Goal: Obtain resource: Download file/media

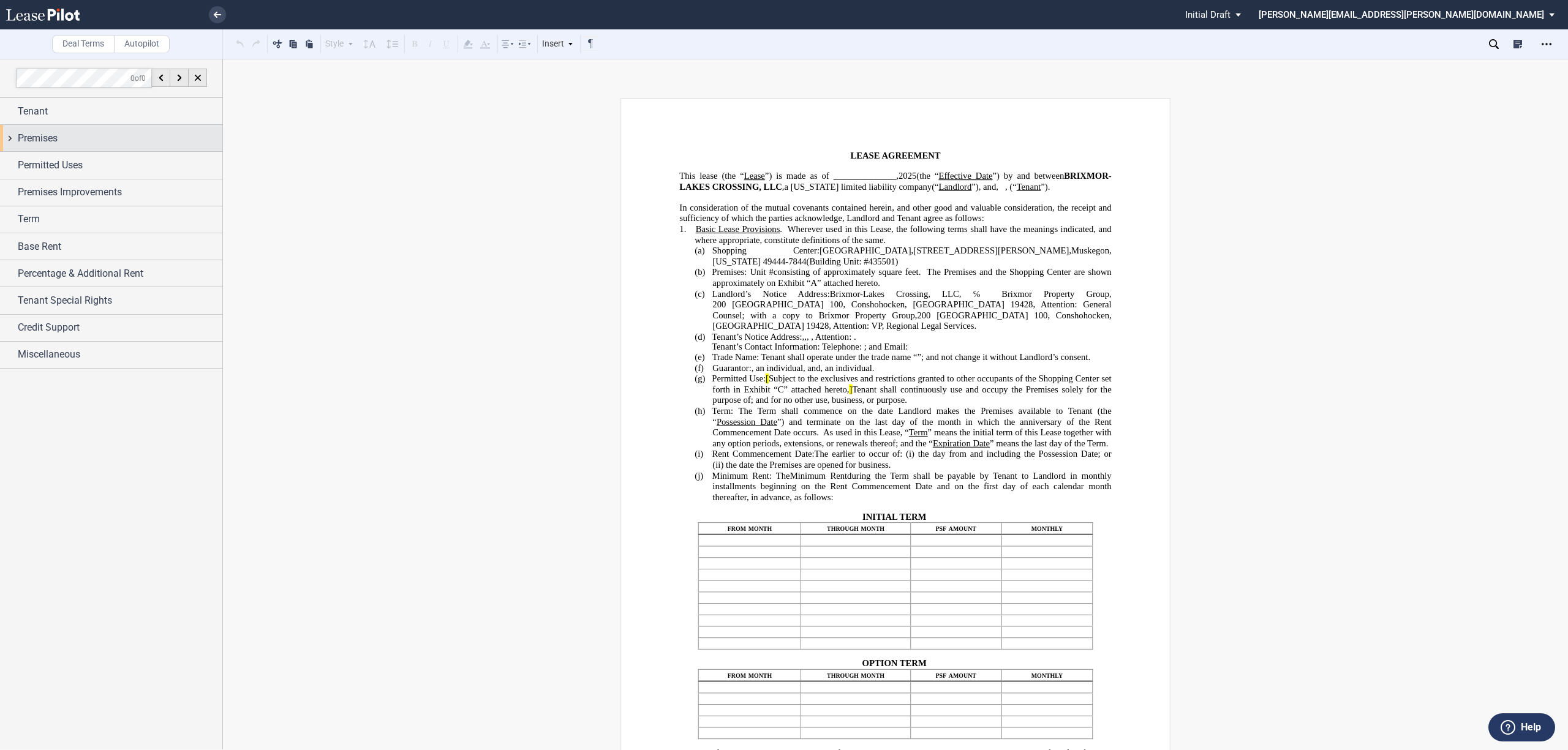
click at [11, 137] on div "Premises" at bounding box center [111, 138] width 223 height 26
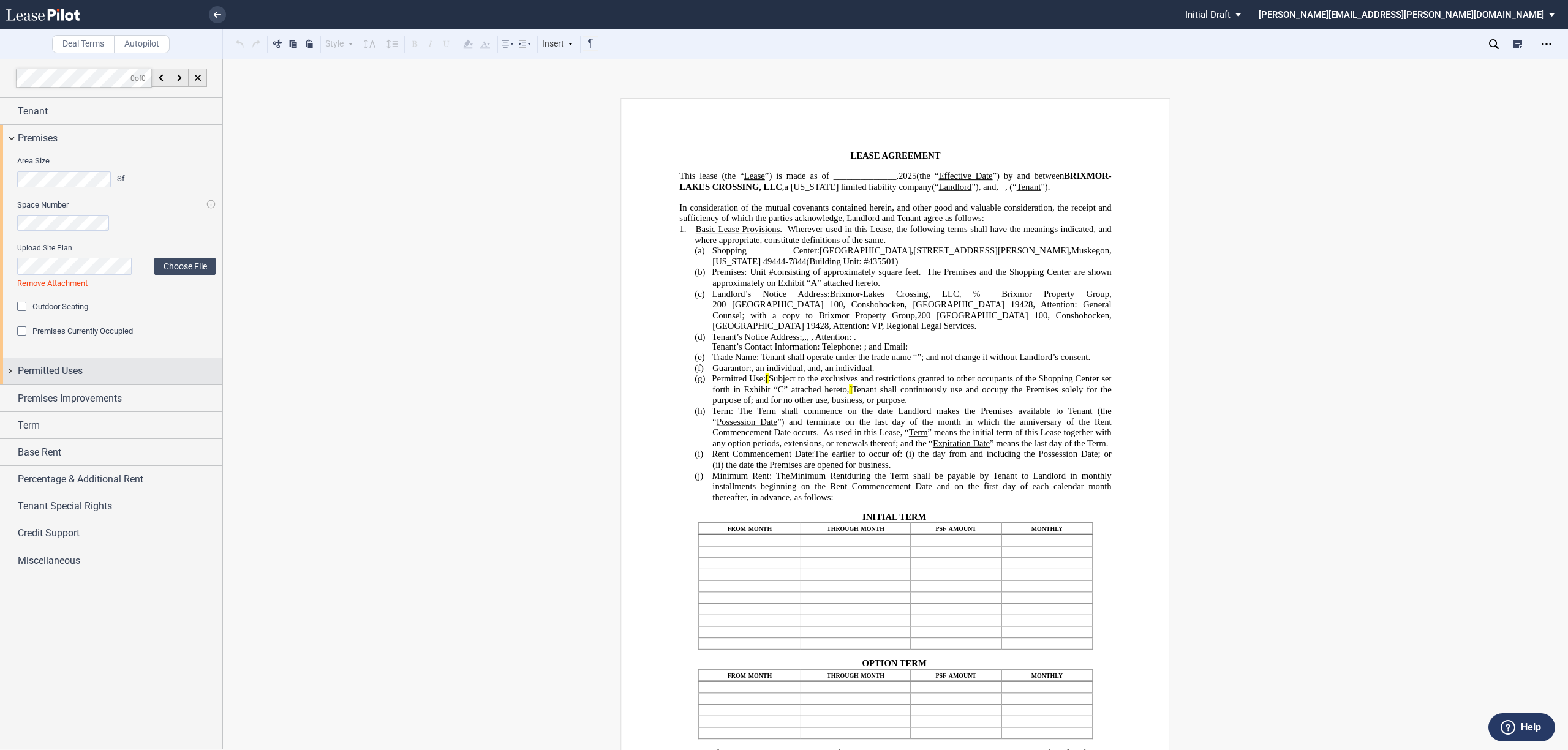
click at [14, 372] on div "Permitted Uses" at bounding box center [111, 370] width 223 height 26
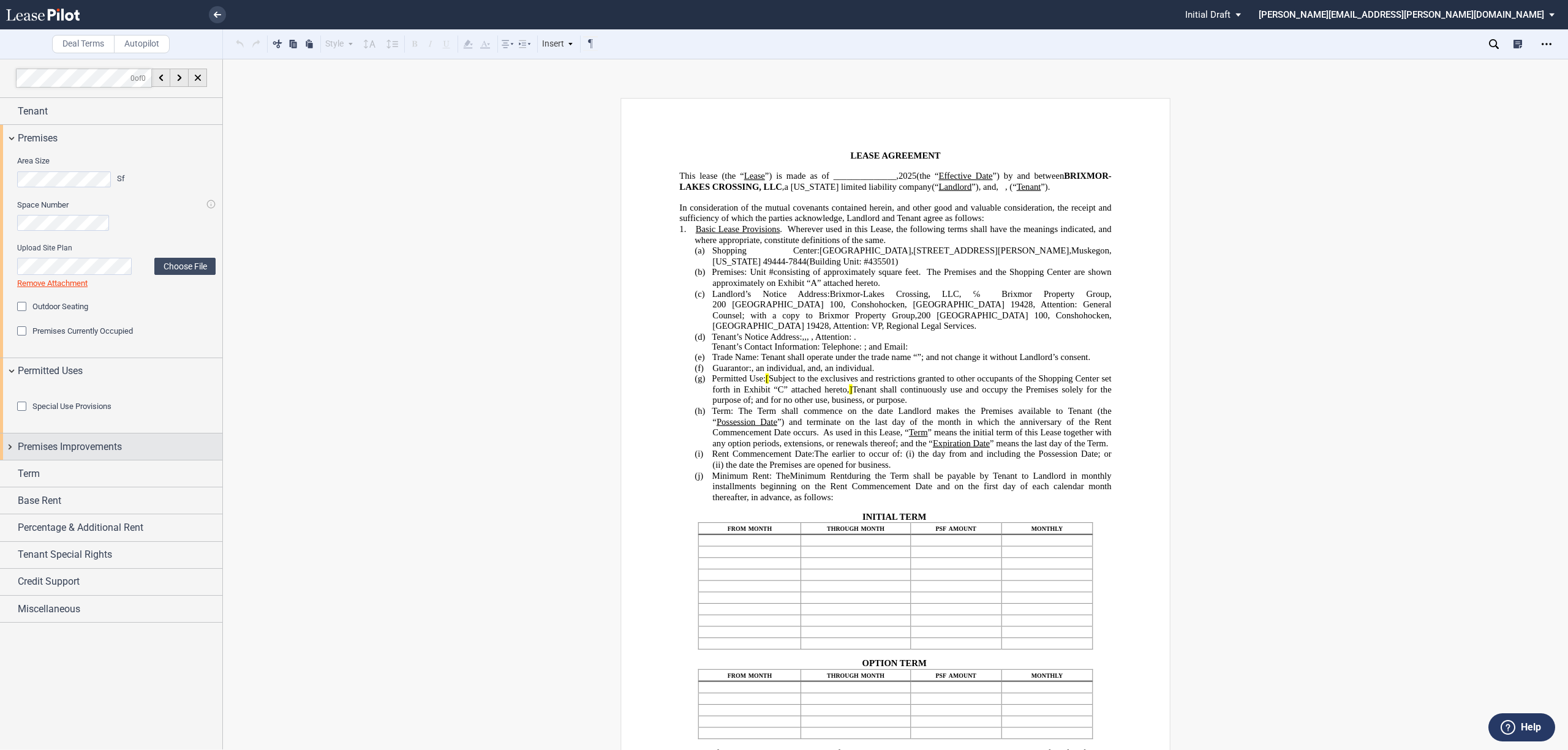
click at [7, 460] on div "Premises Improvements" at bounding box center [111, 446] width 223 height 26
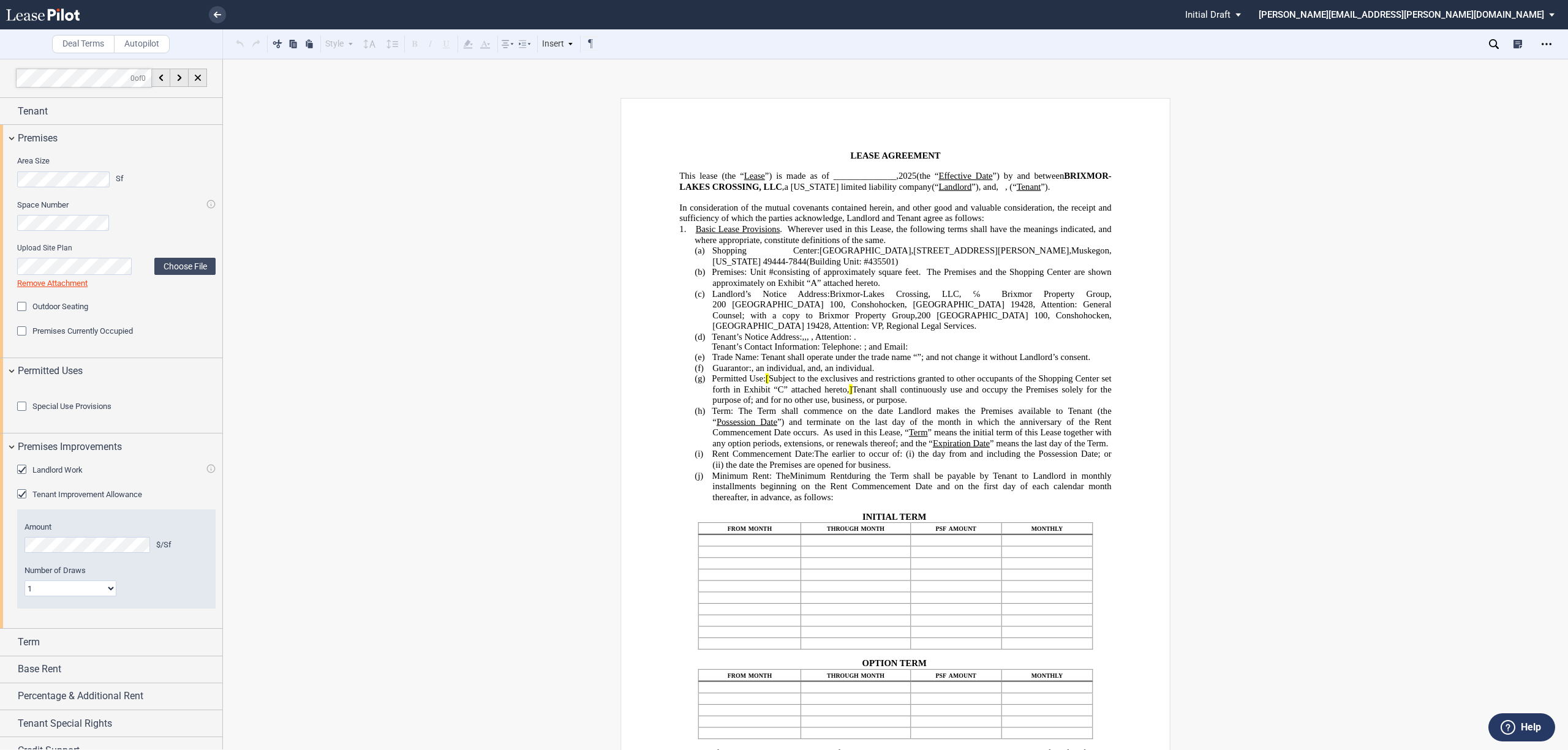
drag, startPoint x: 28, startPoint y: 537, endPoint x: 40, endPoint y: 537, distance: 12.0
click at [28, 477] on div "Landlord Work" at bounding box center [23, 471] width 13 height 13
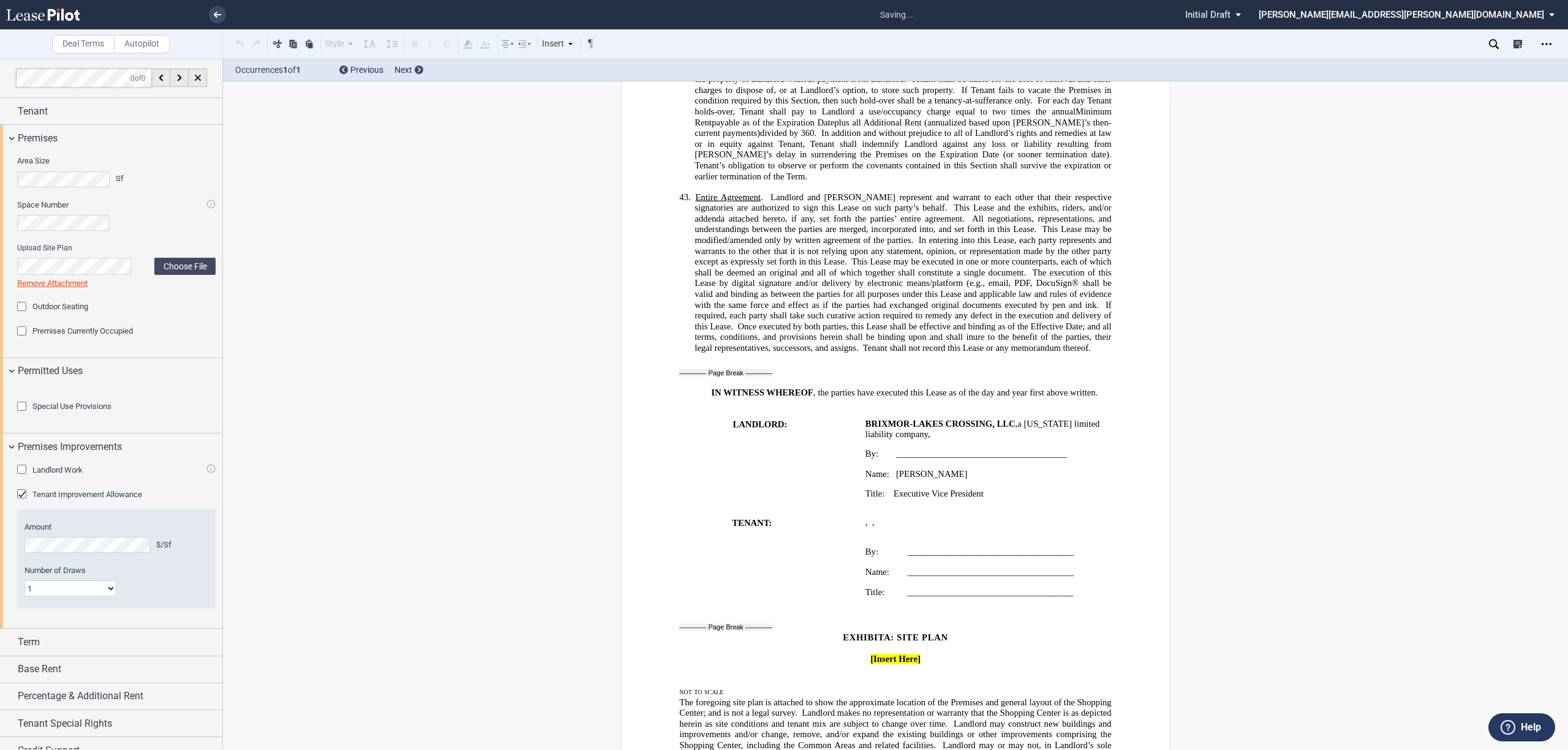
scroll to position [81, 0]
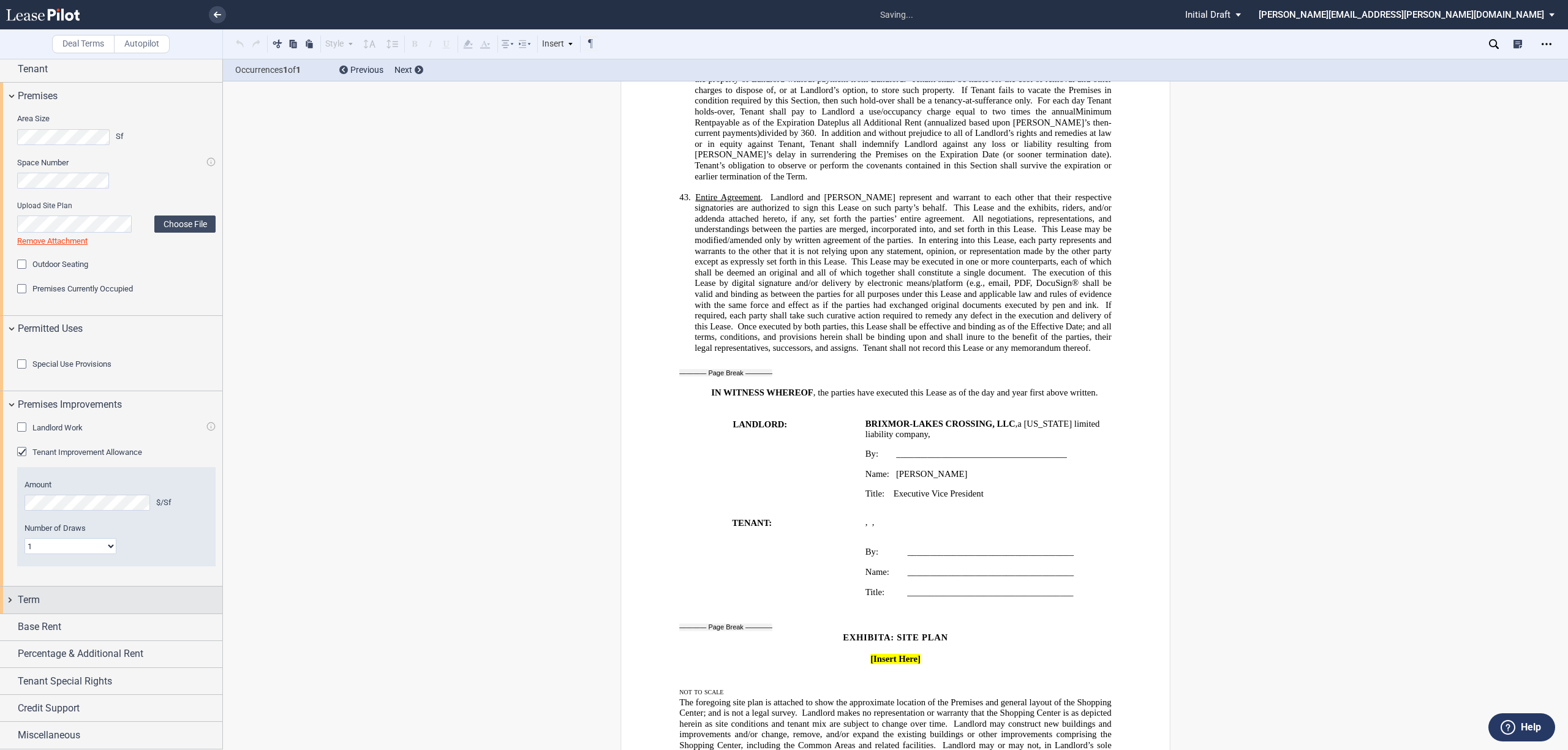
click at [9, 613] on div "Term" at bounding box center [111, 599] width 223 height 26
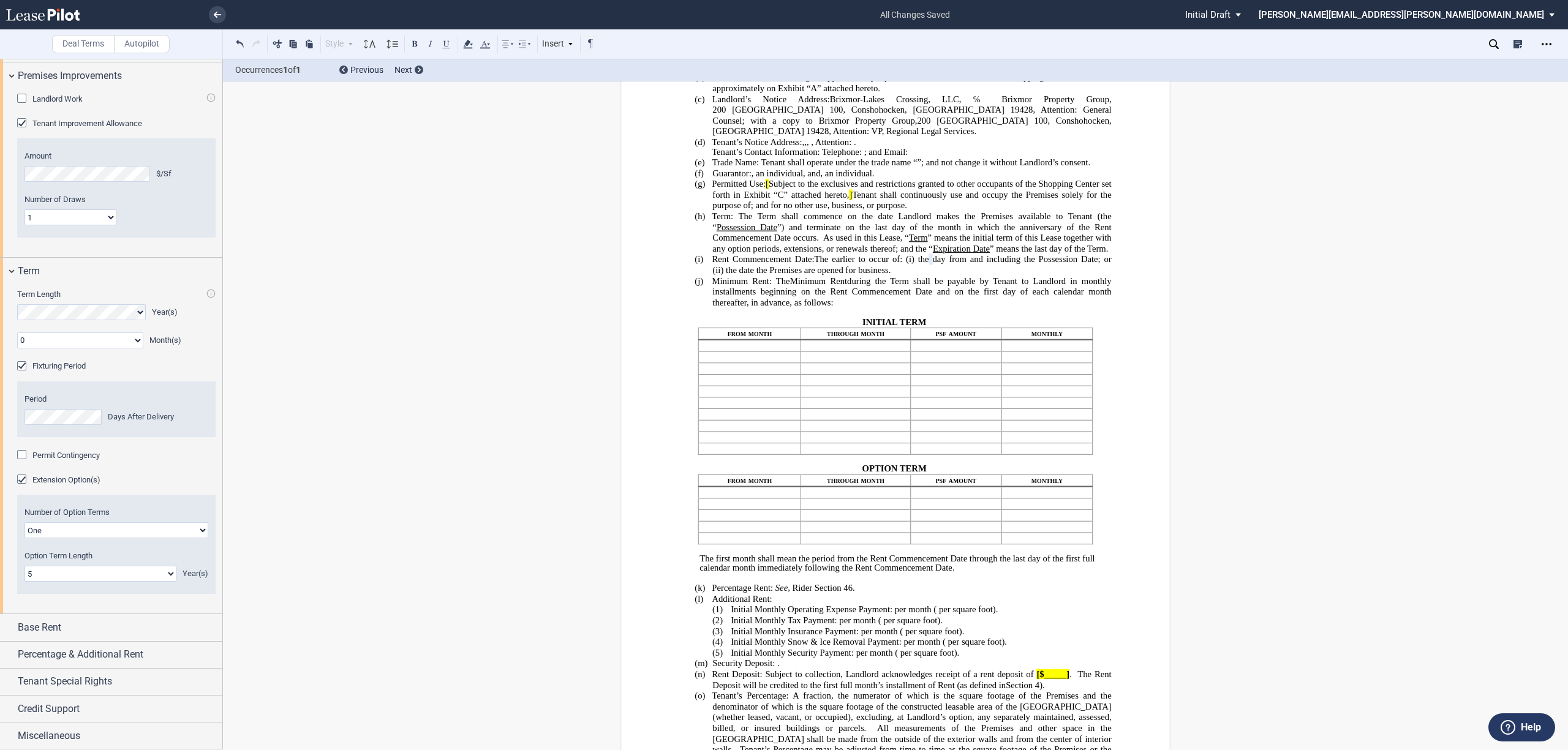
scroll to position [441, 0]
click at [11, 627] on div "Base Rent" at bounding box center [111, 627] width 223 height 26
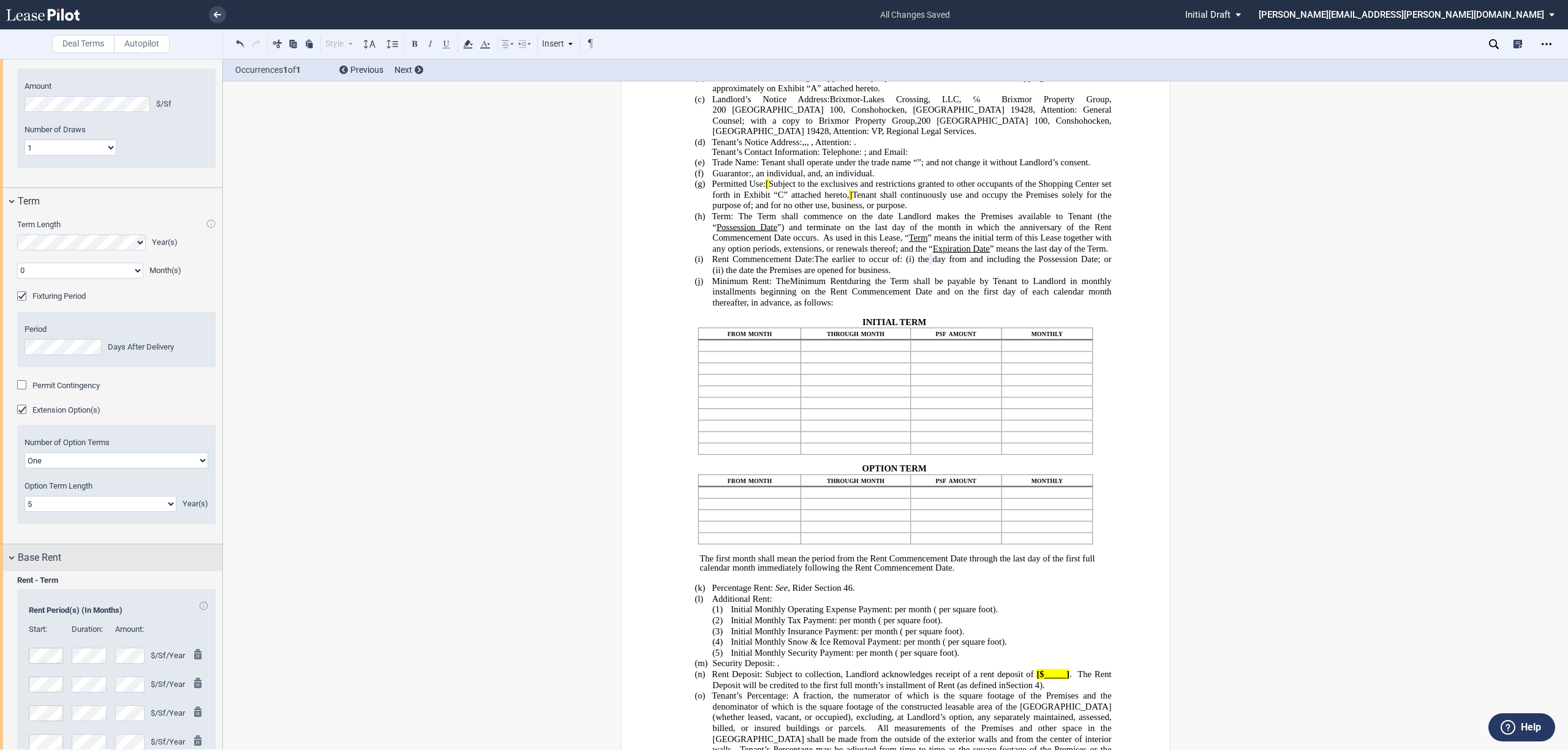
click at [11, 571] on div "Base Rent" at bounding box center [111, 557] width 223 height 26
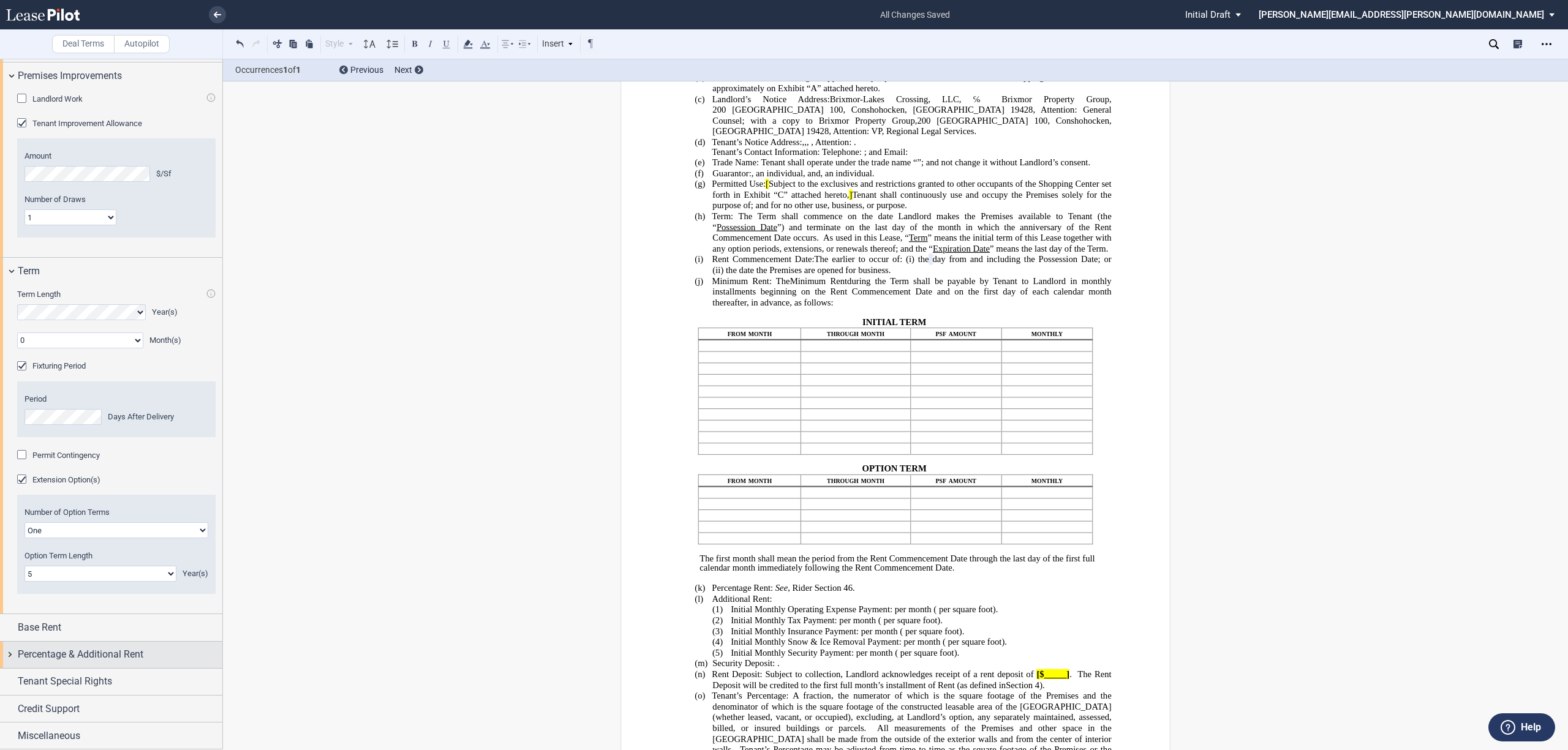
click at [11, 656] on div "Percentage & Additional Rent" at bounding box center [111, 654] width 223 height 26
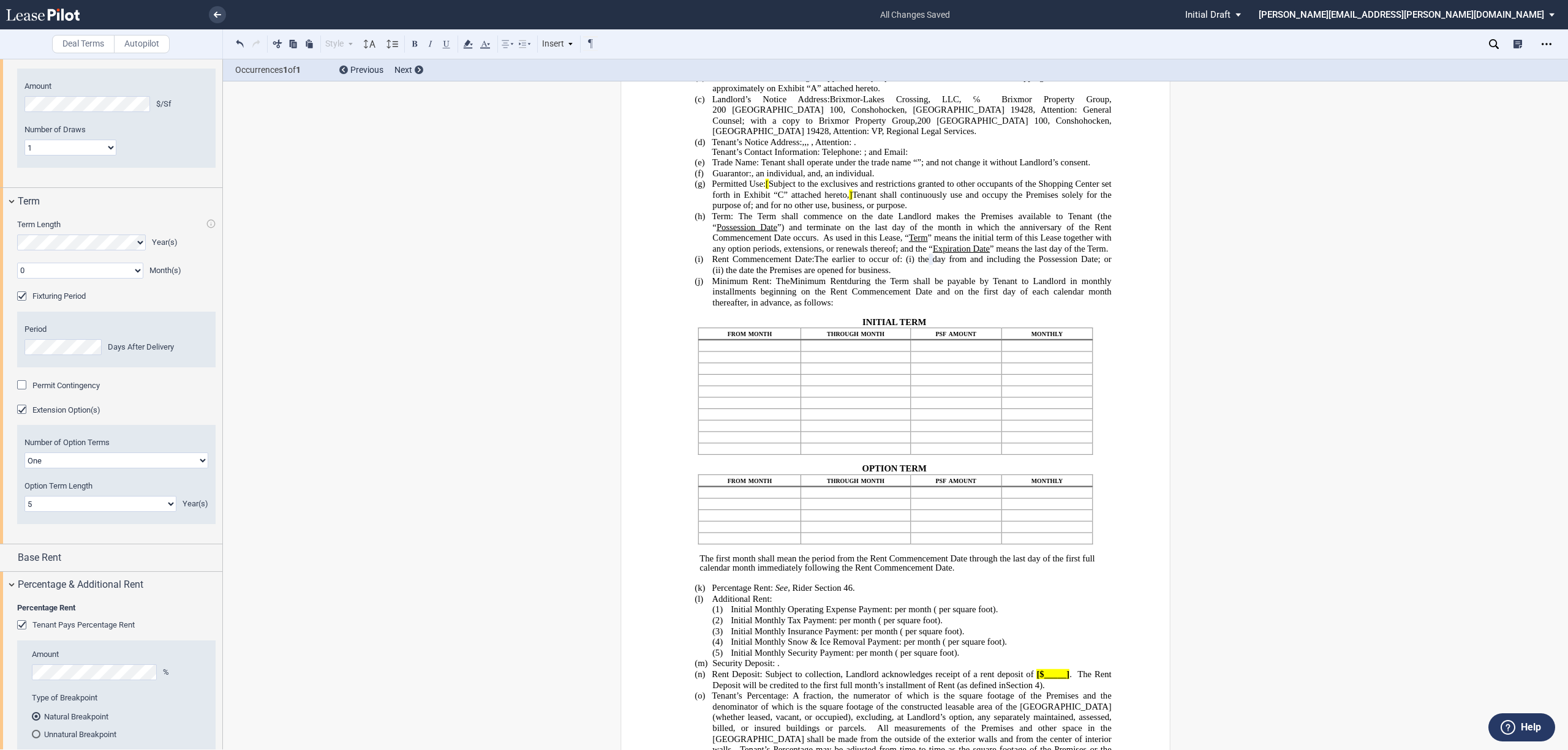
click at [28, 633] on div "Tenant Pays Percentage Rent" at bounding box center [23, 627] width 13 height 13
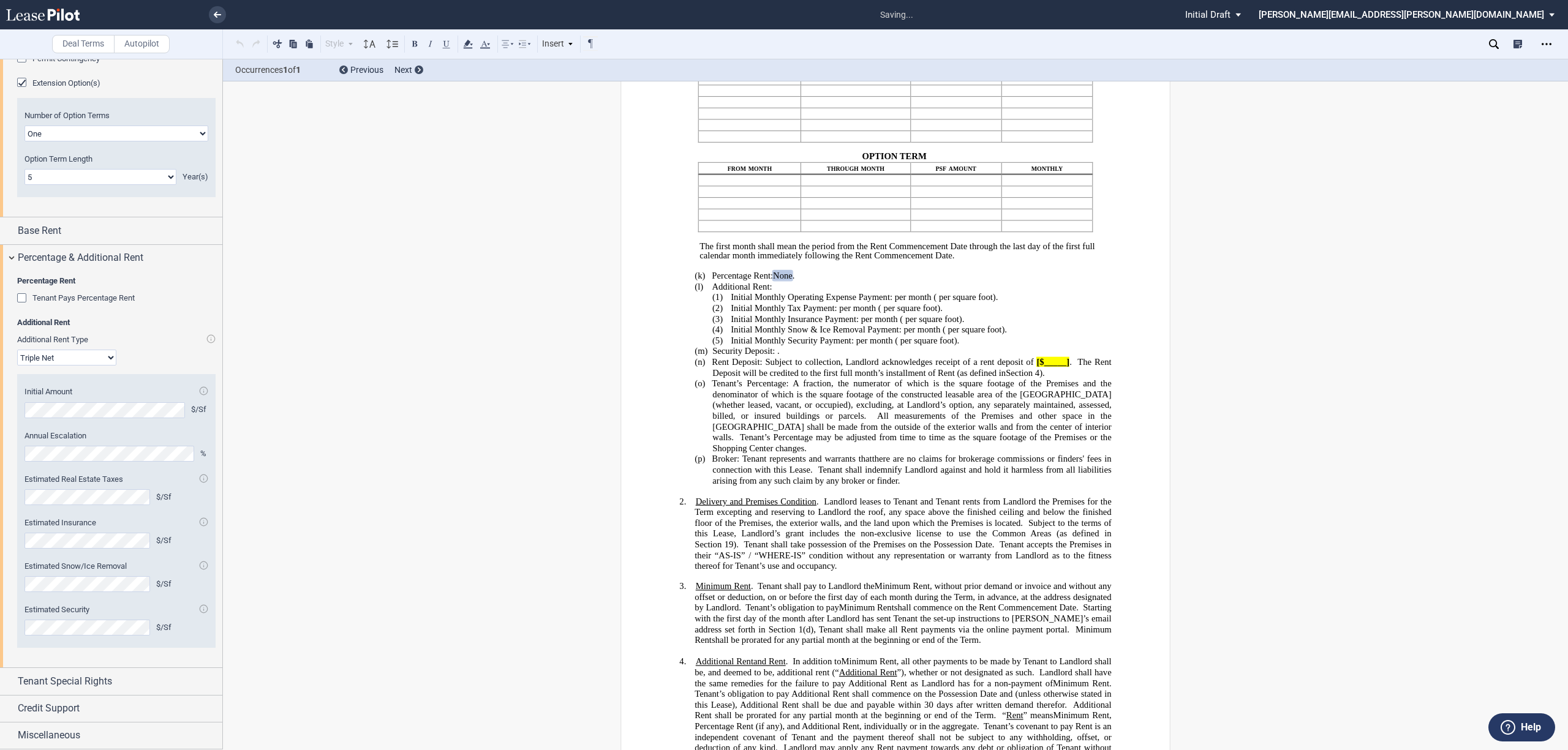
scroll to position [837, 0]
click at [14, 682] on div "Tenant Special Rights" at bounding box center [111, 681] width 223 height 26
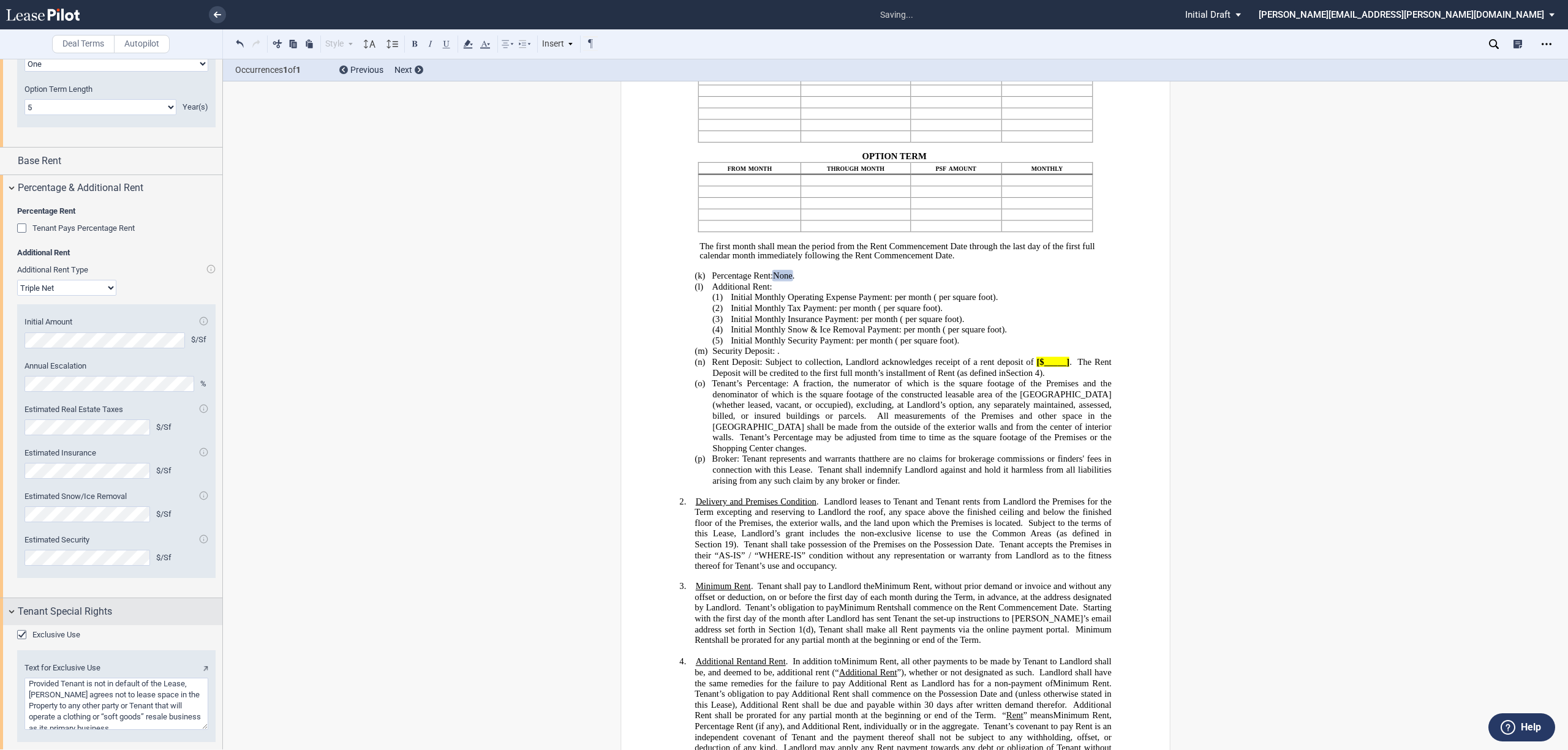
scroll to position [974, 0]
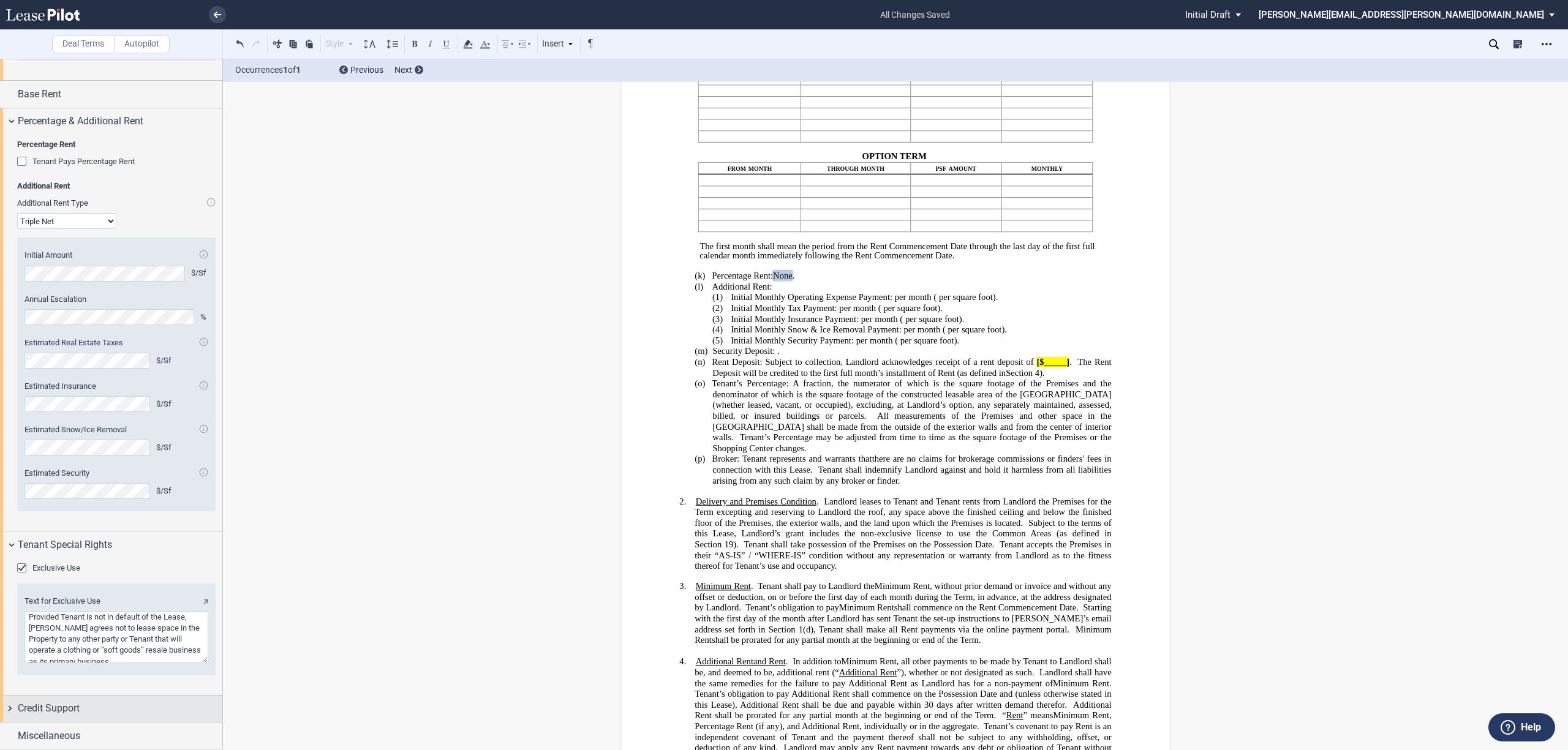
click at [7, 709] on div "Credit Support" at bounding box center [111, 709] width 223 height 26
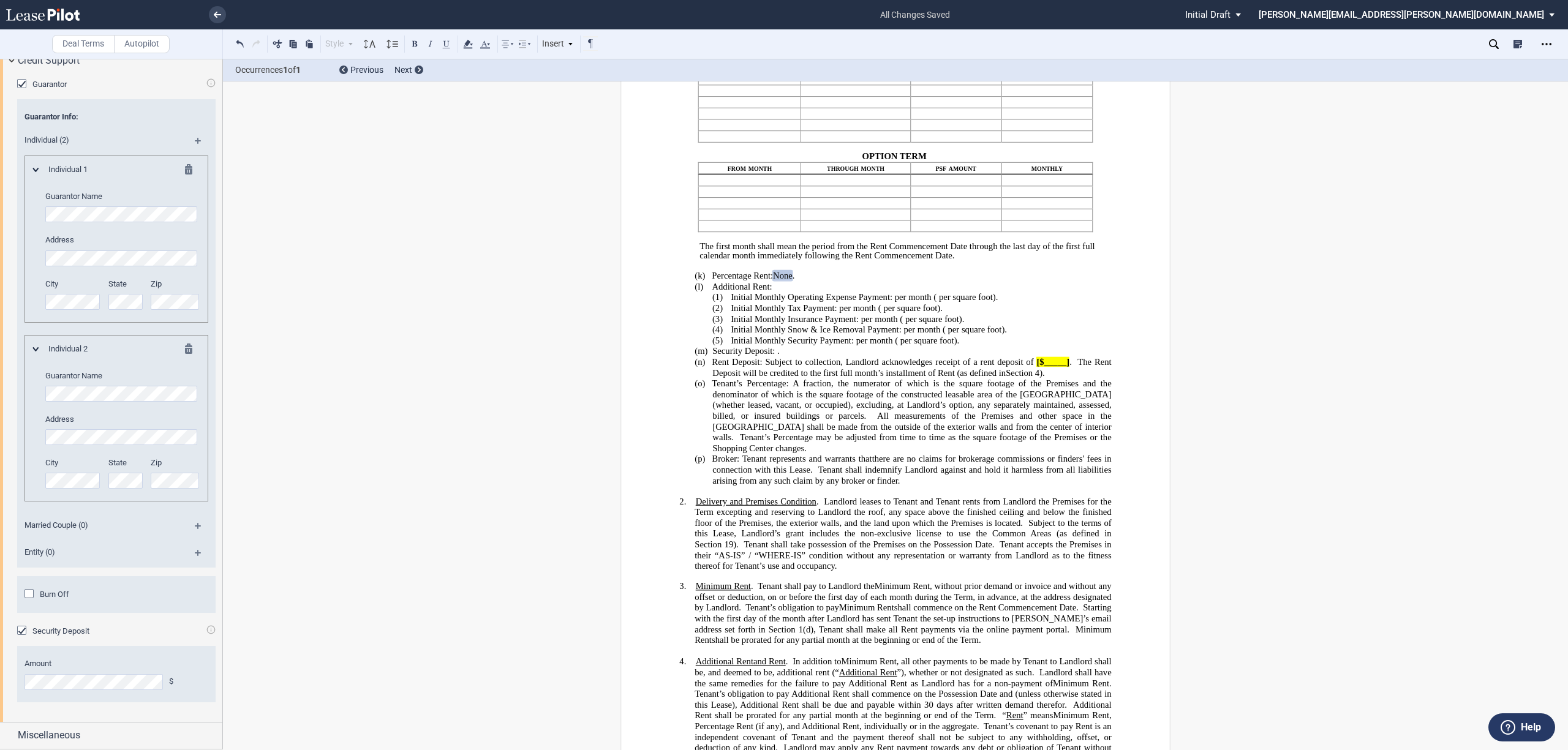
scroll to position [1623, 0]
click at [13, 735] on div "Miscellaneous" at bounding box center [111, 735] width 223 height 26
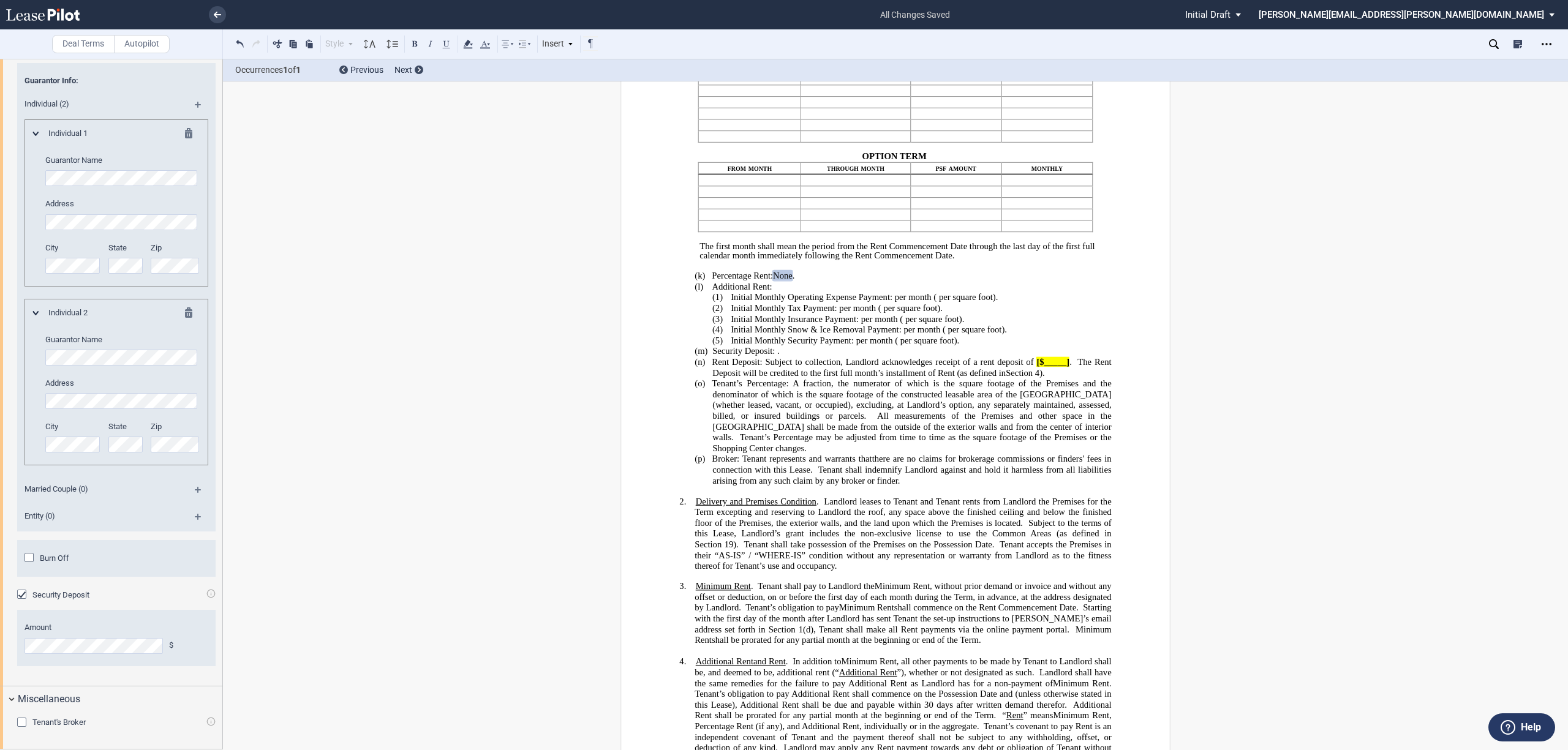
scroll to position [1659, 0]
click at [21, 723] on div "Tenant's Broker" at bounding box center [23, 724] width 13 height 13
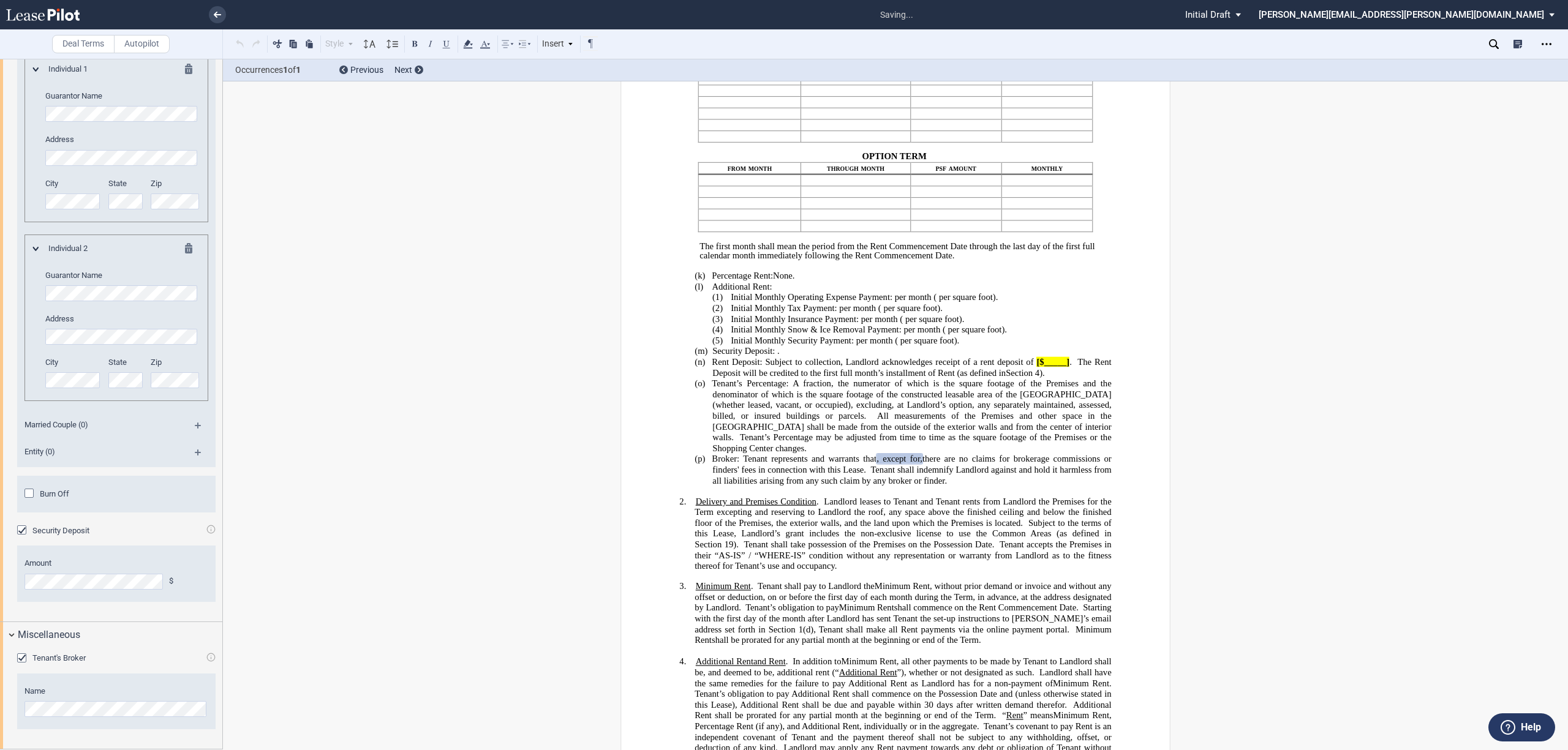
scroll to position [1723, 0]
click at [1542, 43] on use "Open Lease options menu" at bounding box center [1546, 44] width 10 height 2
click at [1419, 69] on div "Download" at bounding box center [1475, 66] width 150 height 11
